Goal: Task Accomplishment & Management: Manage account settings

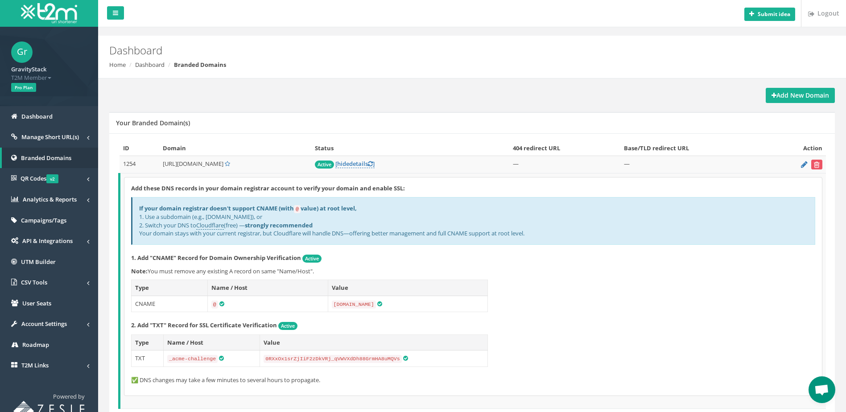
scroll to position [59, 0]
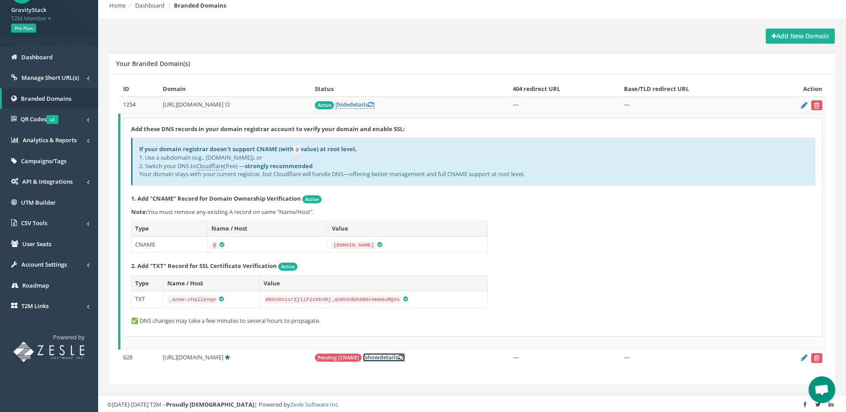
click at [363, 355] on link "[ show details ]" at bounding box center [384, 357] width 42 height 8
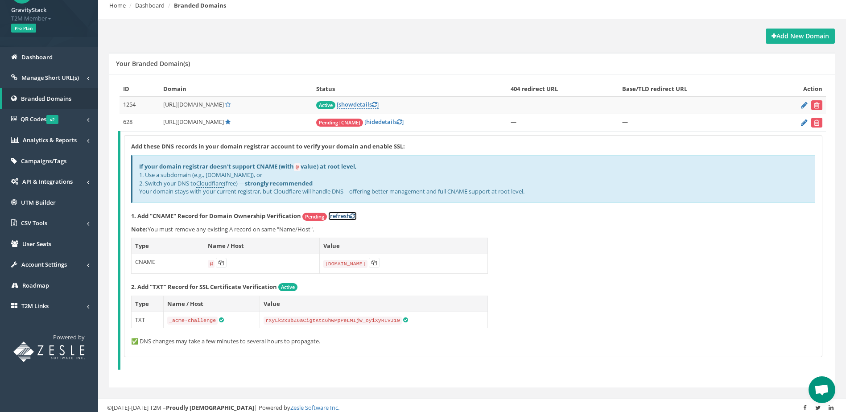
click at [341, 217] on link "[refresh ]" at bounding box center [342, 216] width 29 height 8
click at [355, 215] on icon at bounding box center [352, 216] width 5 height 6
click at [695, 311] on div "Add these DNS records in your domain registrar account to verify your domain an…" at bounding box center [472, 246] width 697 height 221
click at [357, 218] on link "[refresh ]" at bounding box center [342, 216] width 29 height 8
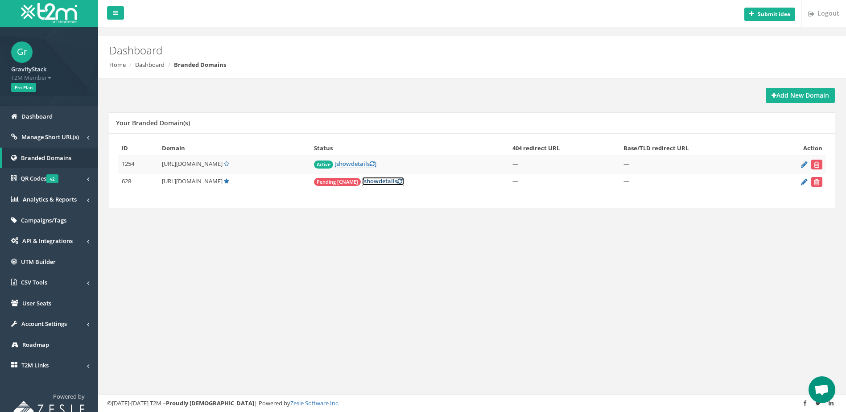
click at [397, 181] on icon at bounding box center [399, 181] width 5 height 6
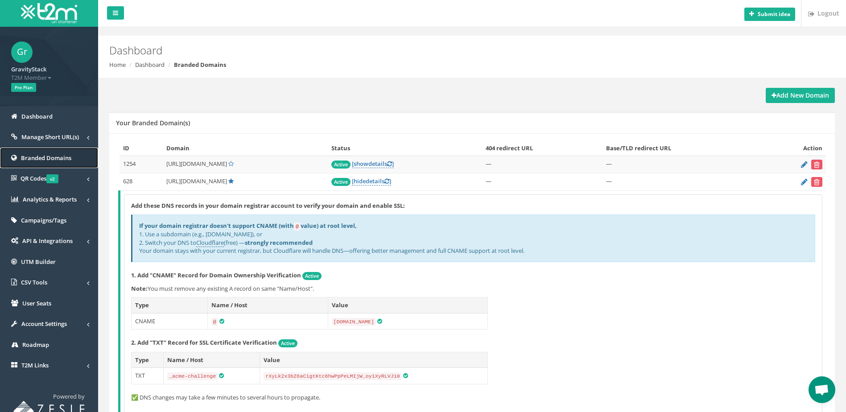
click at [32, 156] on span "Branded Domains" at bounding box center [46, 158] width 50 height 8
